Goal: Information Seeking & Learning: Learn about a topic

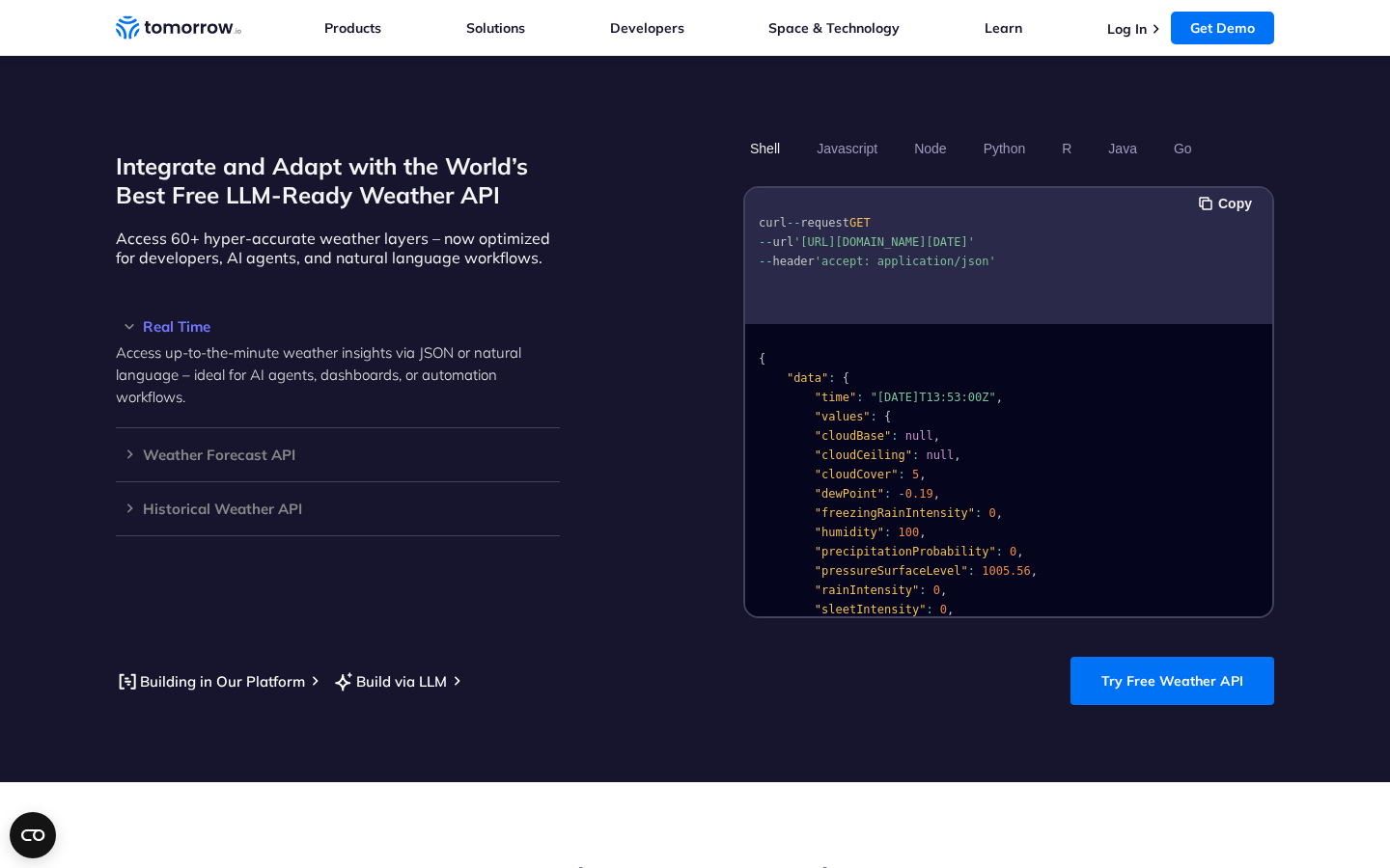
scroll to position [1607, 0]
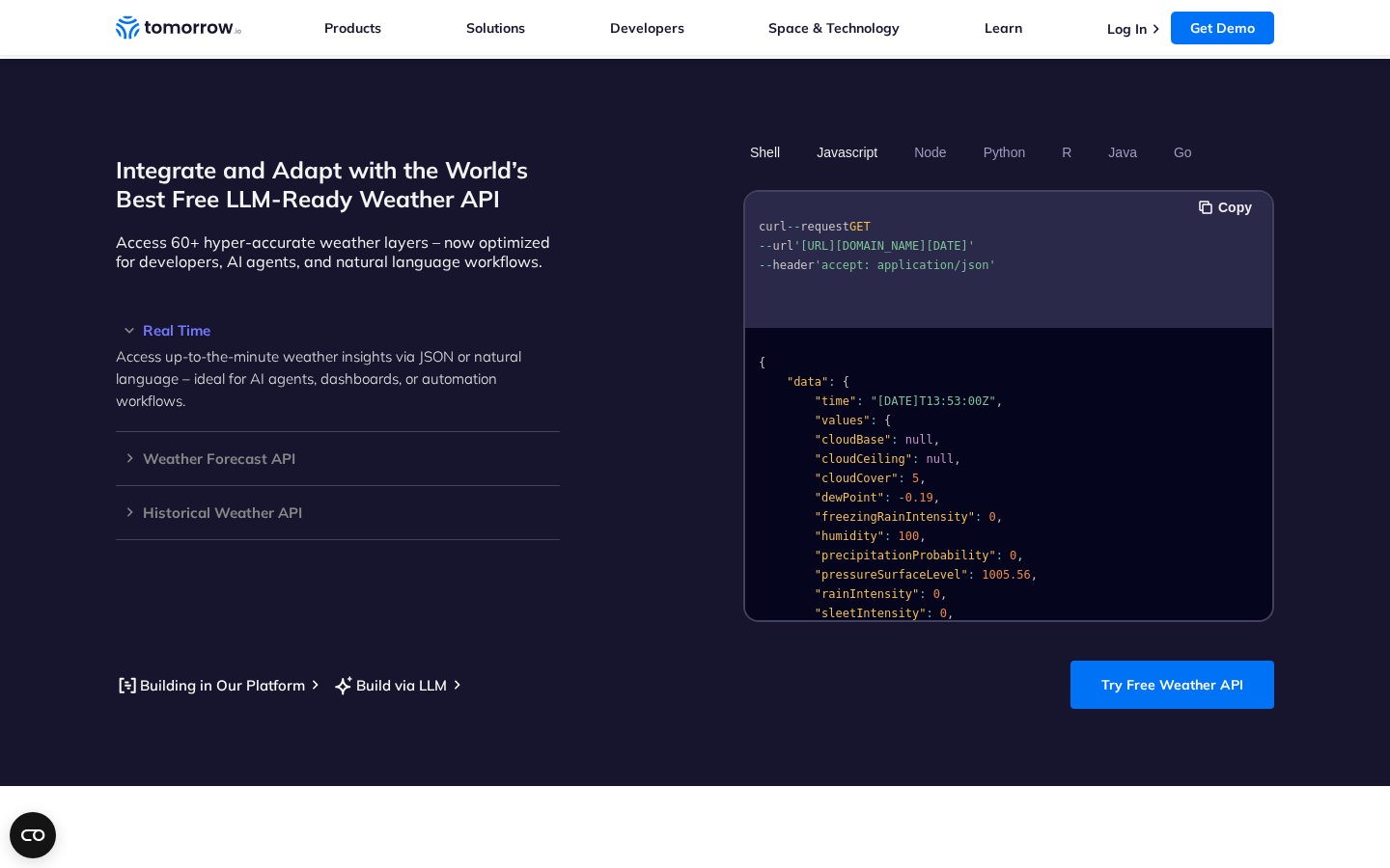
click at [859, 138] on button "Javascript" at bounding box center [847, 152] width 75 height 33
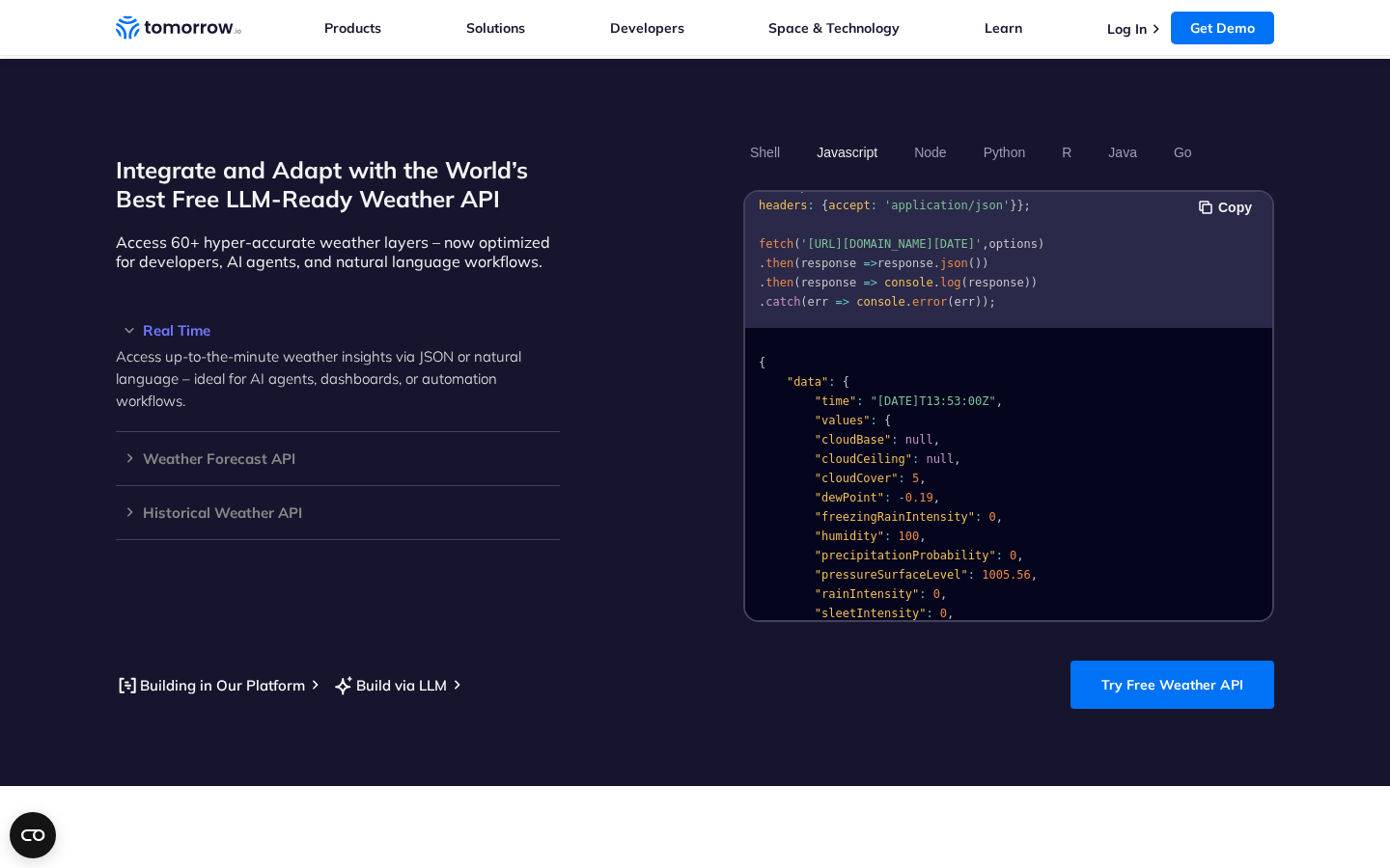
scroll to position [60, 0]
click at [253, 452] on div "Weather Forecast API Access ultra-accurate, hyperlocal data up to 14 days in th…" at bounding box center [338, 460] width 444 height 54
click at [155, 452] on h3 "Weather Forecast API" at bounding box center [338, 459] width 444 height 15
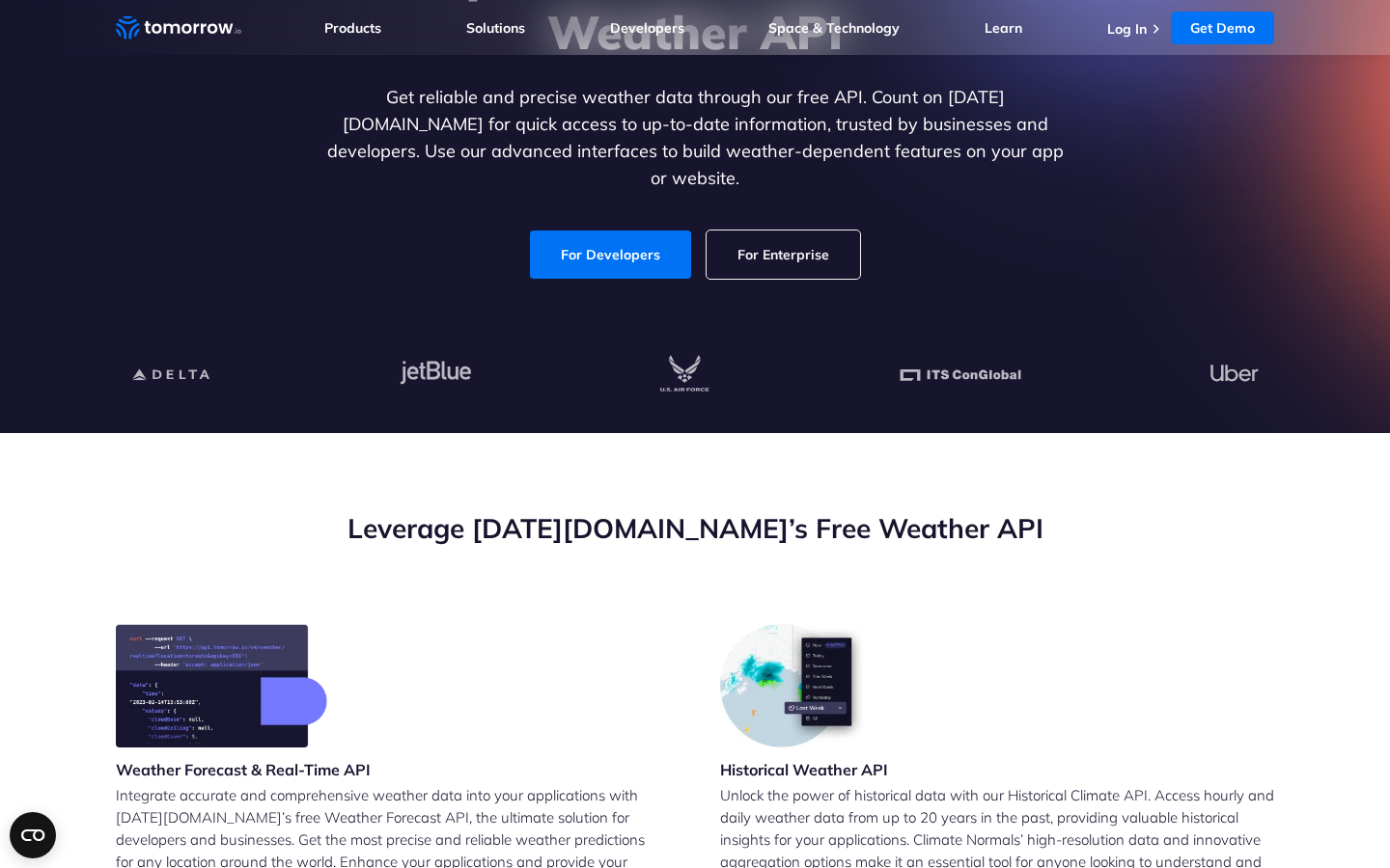
scroll to position [0, 0]
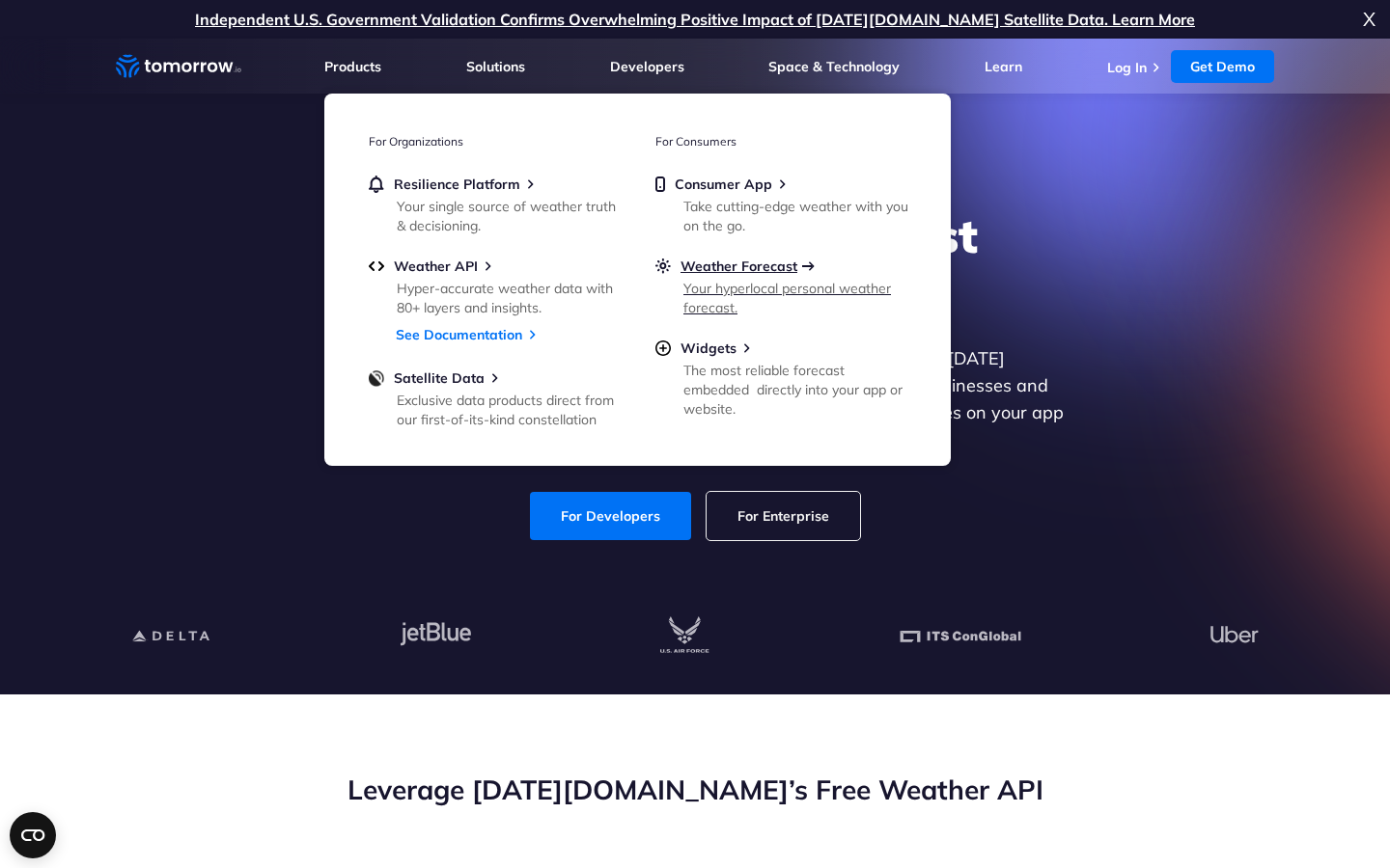
click at [726, 268] on span "Weather Forecast" at bounding box center [738, 267] width 116 height 17
click at [453, 263] on span "Weather API" at bounding box center [436, 267] width 84 height 17
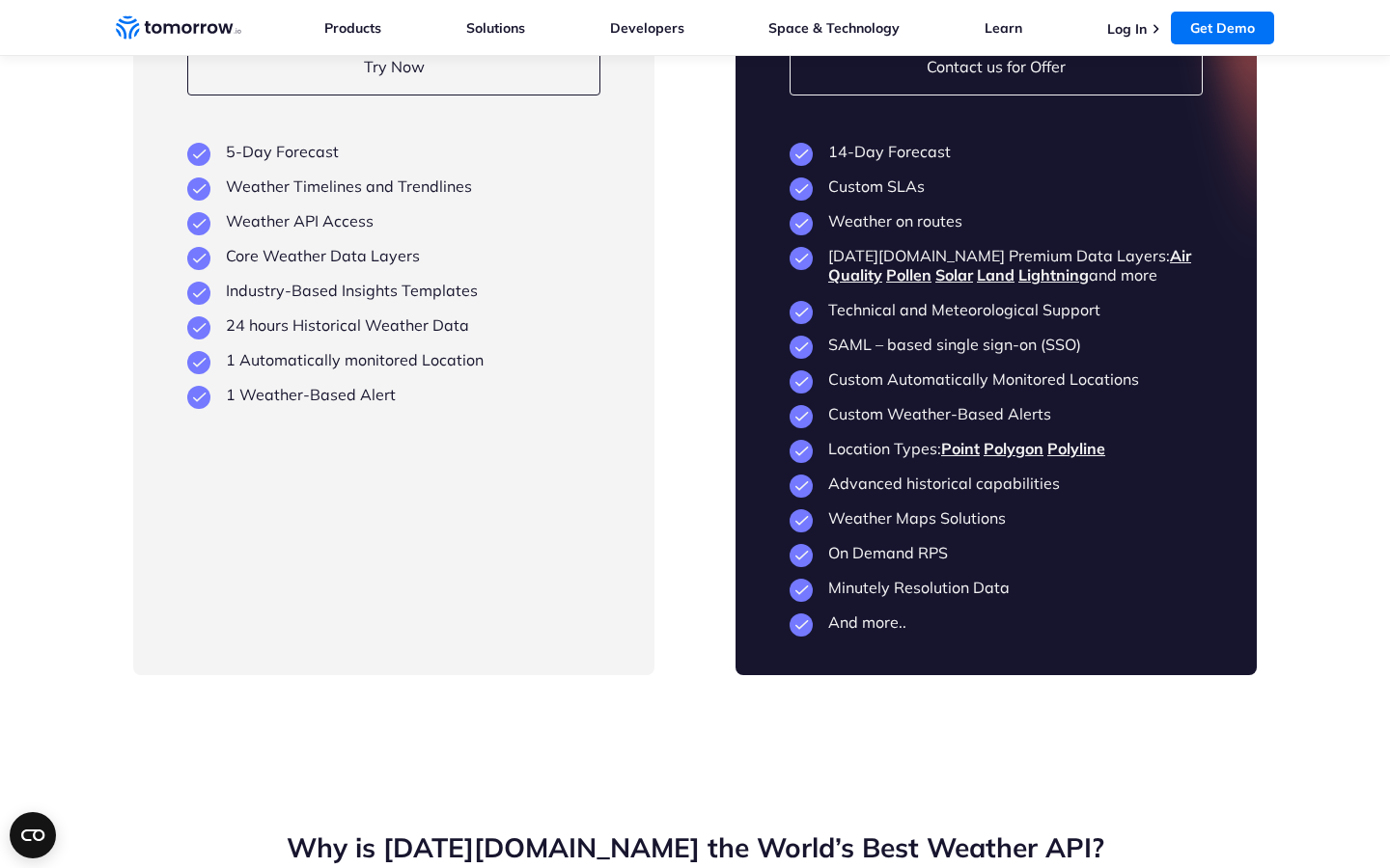
scroll to position [4676, 0]
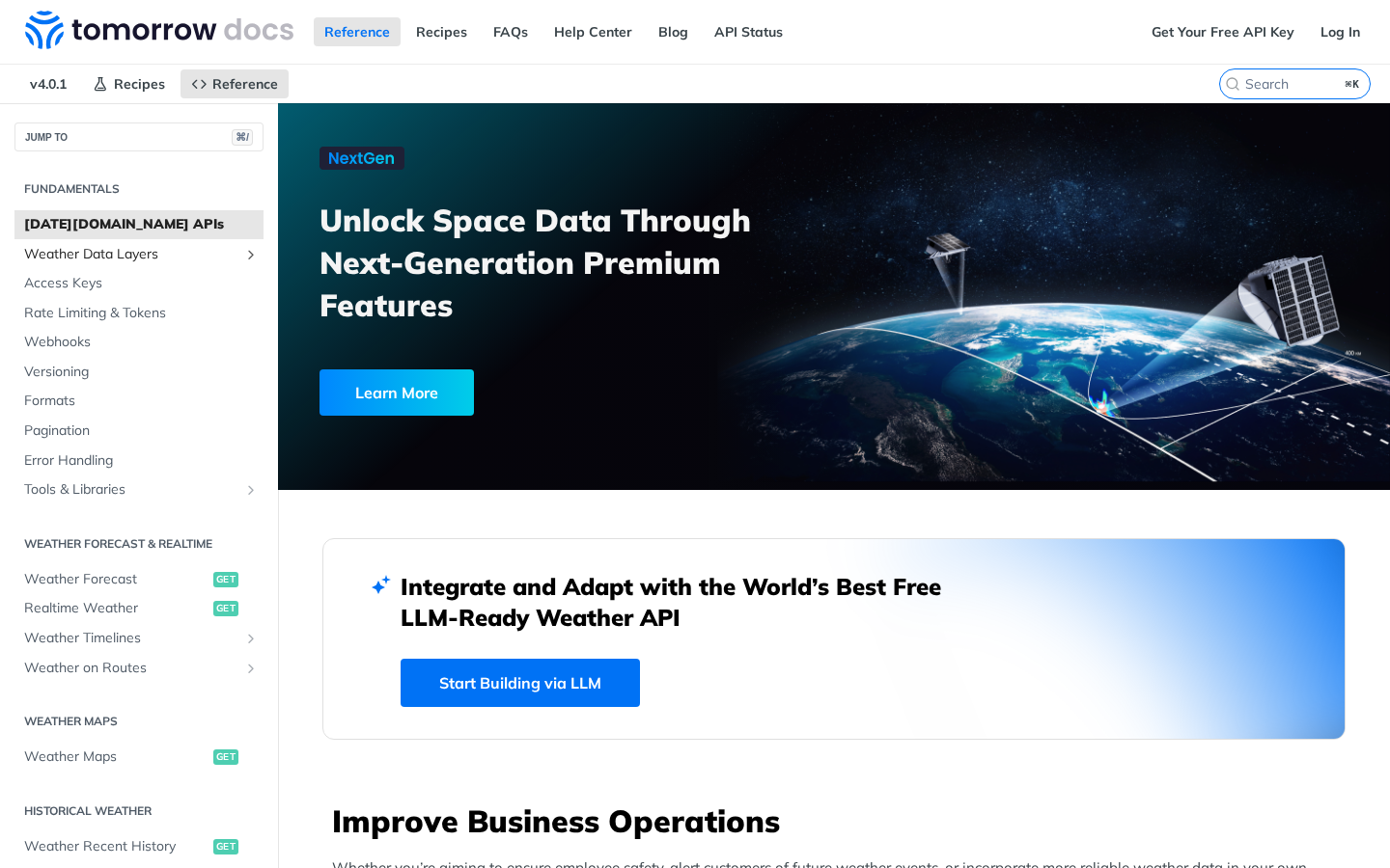
click at [150, 261] on span "Weather Data Layers" at bounding box center [131, 255] width 214 height 19
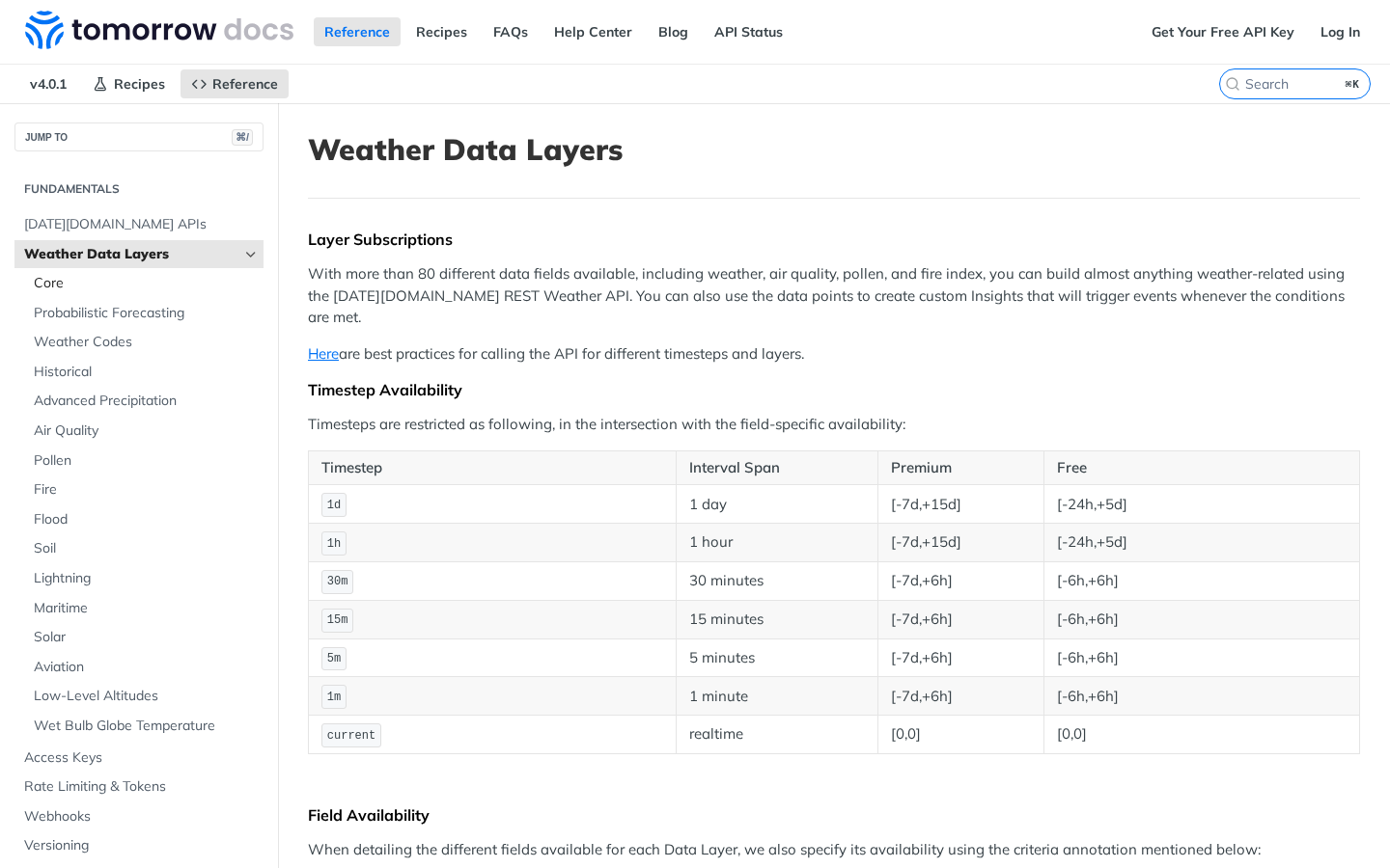
click at [63, 286] on span "Core" at bounding box center [146, 284] width 225 height 19
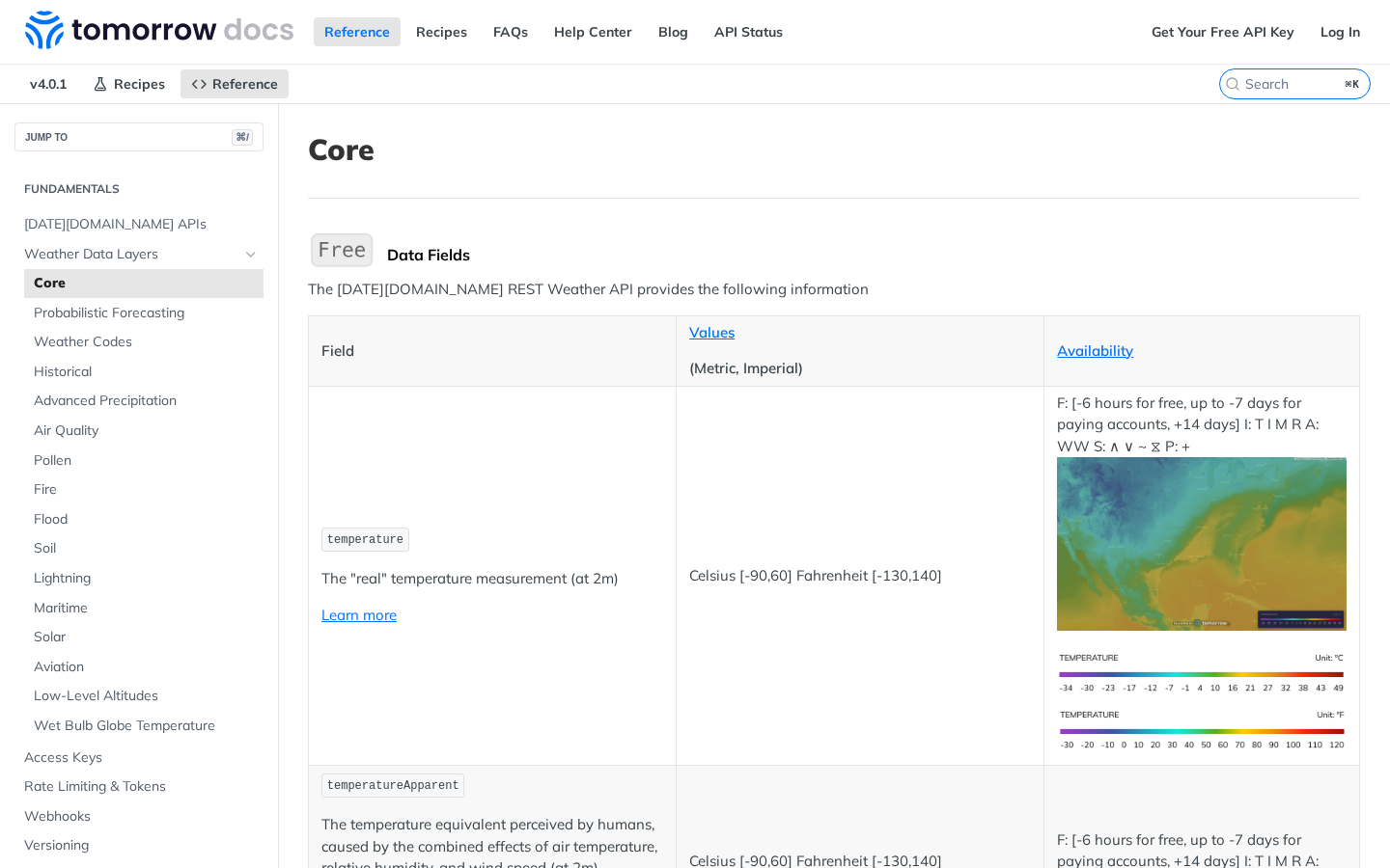
click at [74, 270] on link "Core" at bounding box center [144, 284] width 240 height 29
click at [79, 258] on span "Weather Data Layers" at bounding box center [131, 255] width 214 height 19
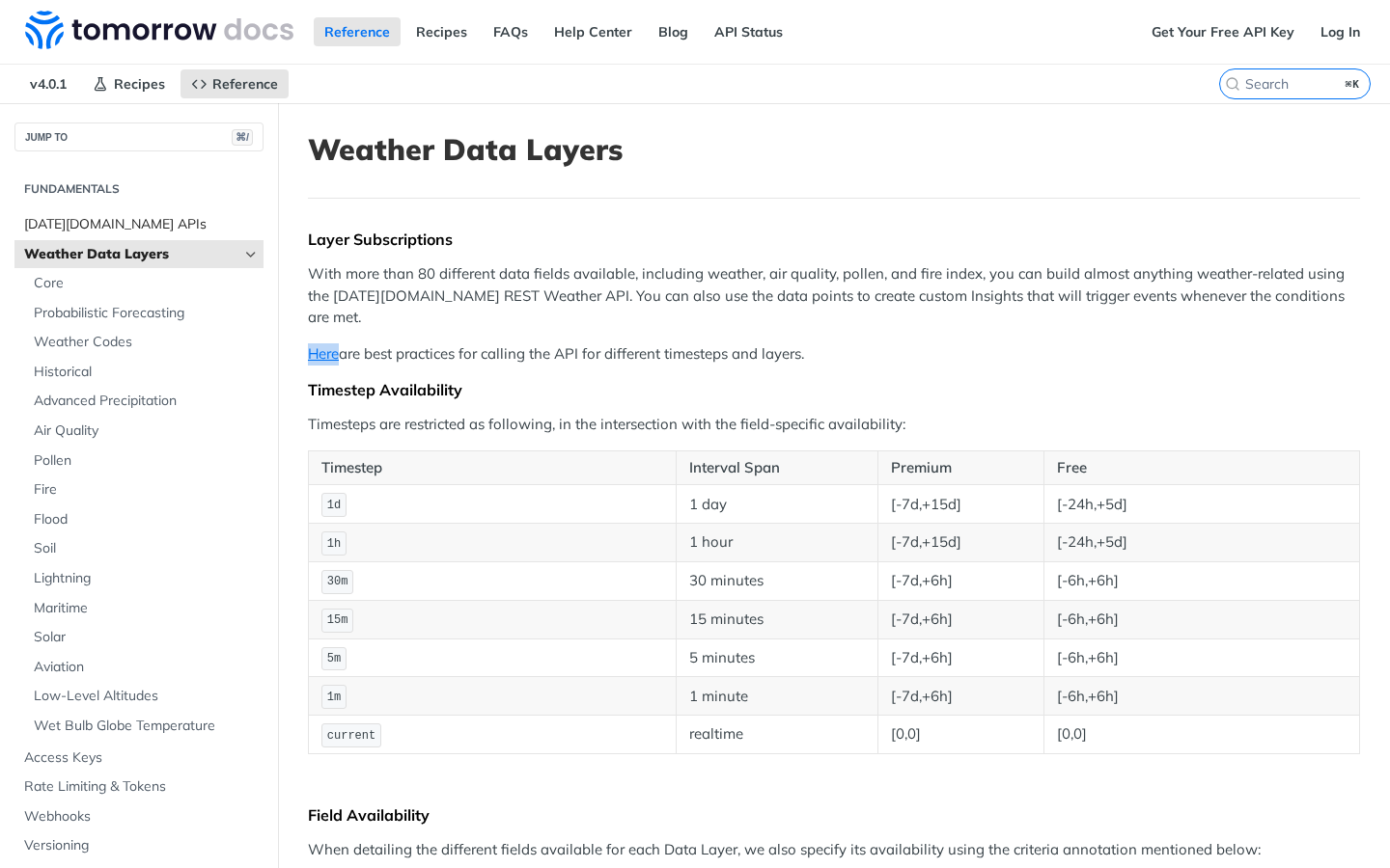
click at [156, 229] on span "Tomorrow.io APIs" at bounding box center [142, 225] width 235 height 19
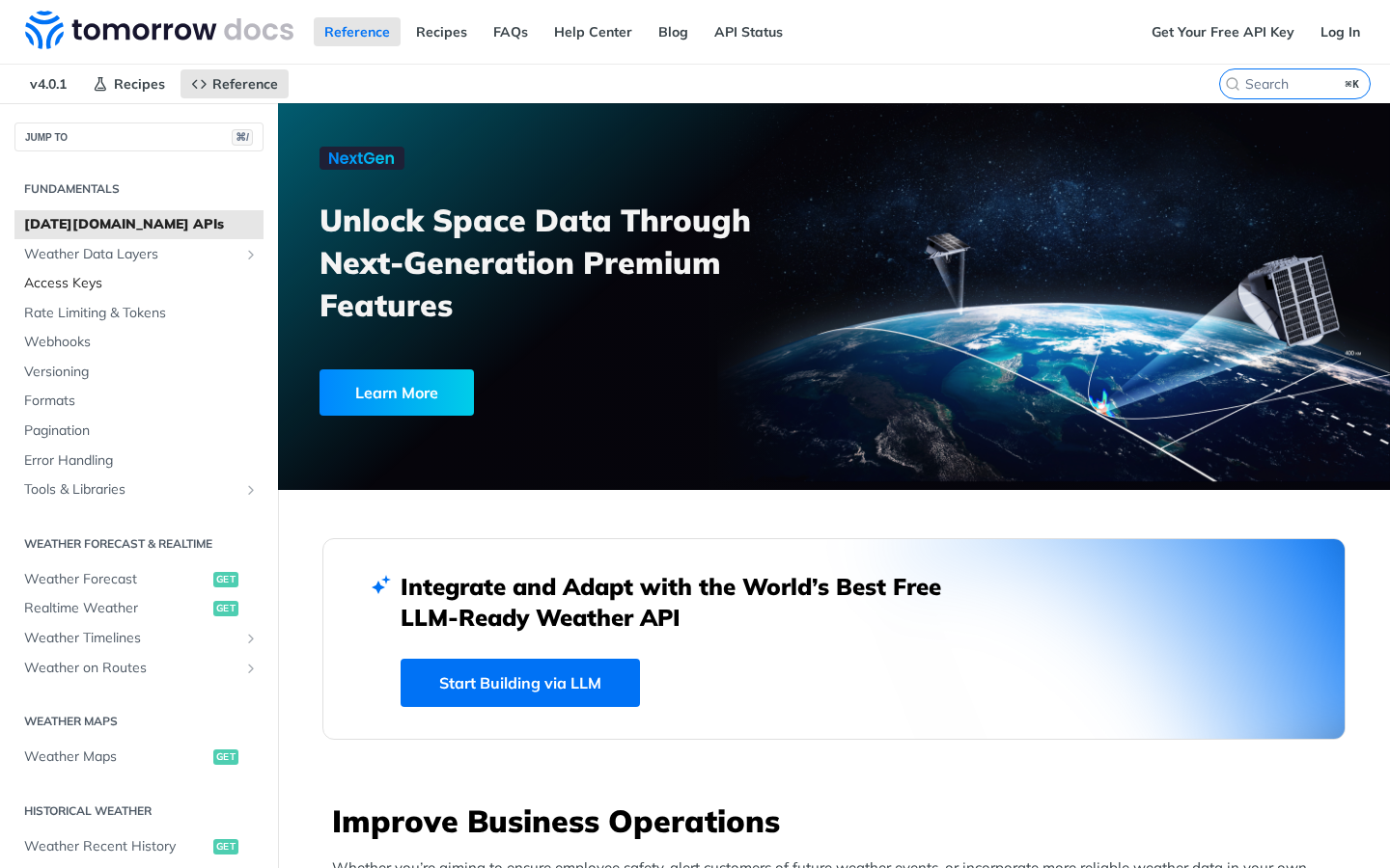
click at [120, 280] on span "Access Keys" at bounding box center [142, 284] width 235 height 19
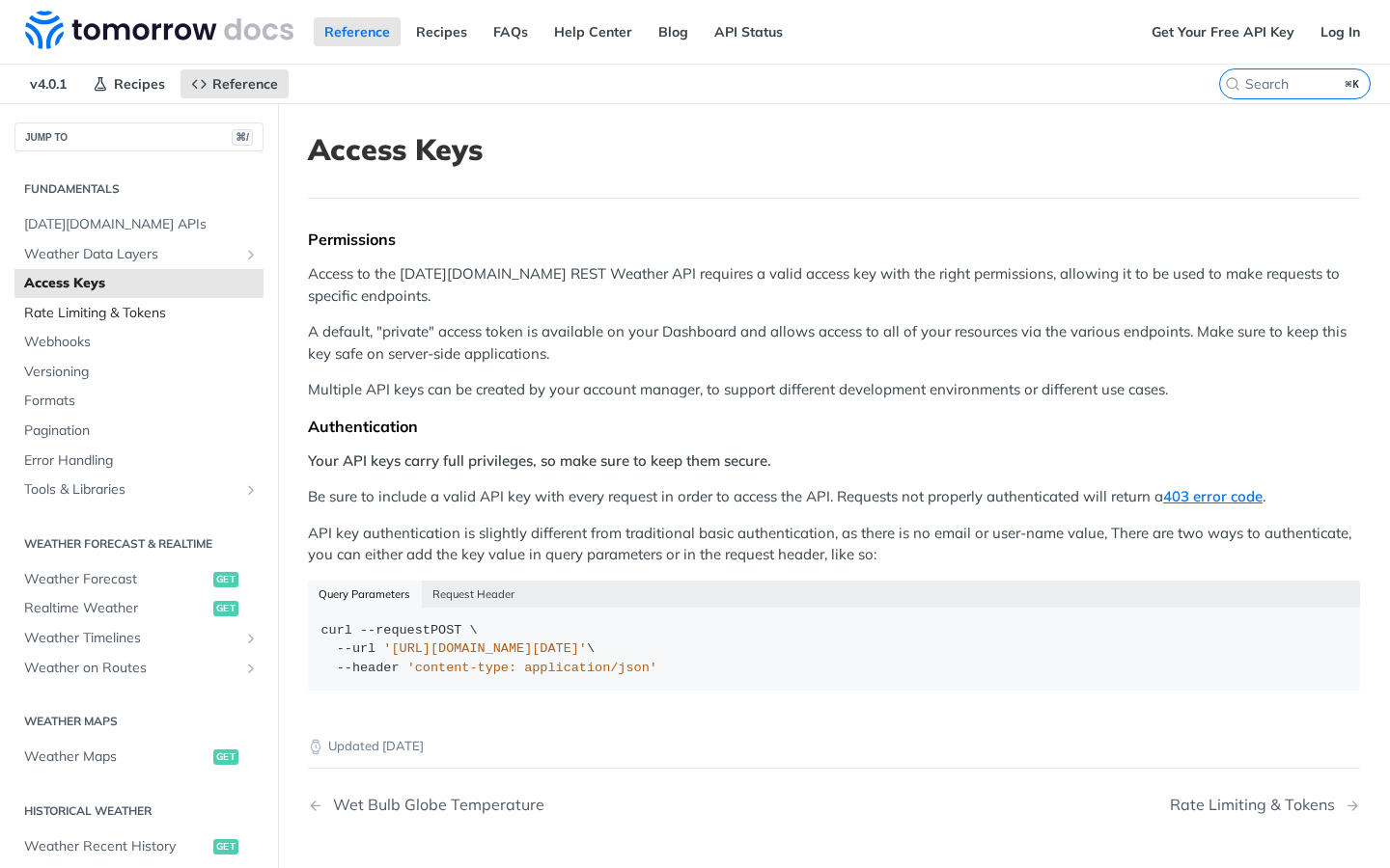
click at [136, 308] on span "Rate Limiting & Tokens" at bounding box center [142, 313] width 235 height 19
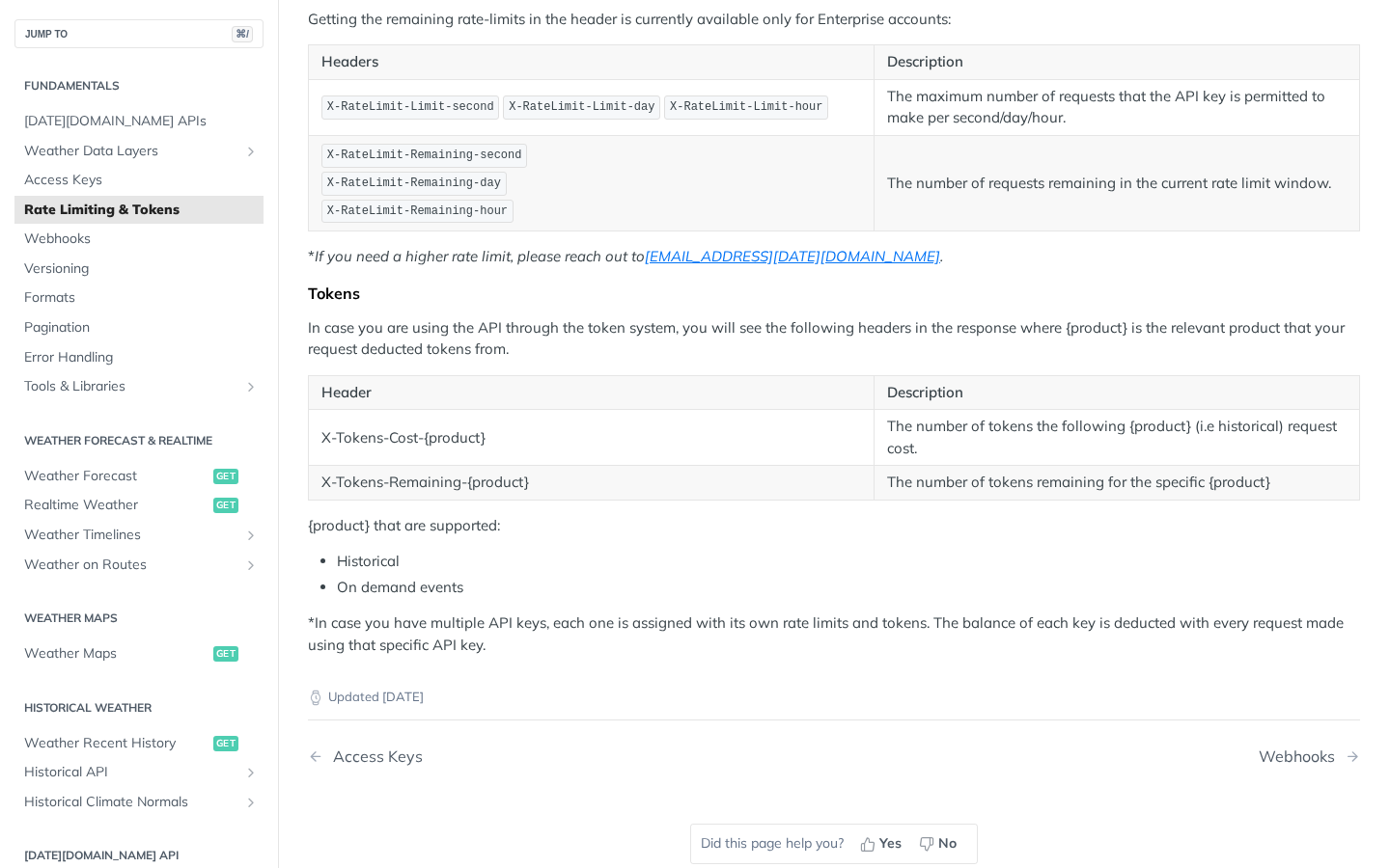
scroll to position [357, 0]
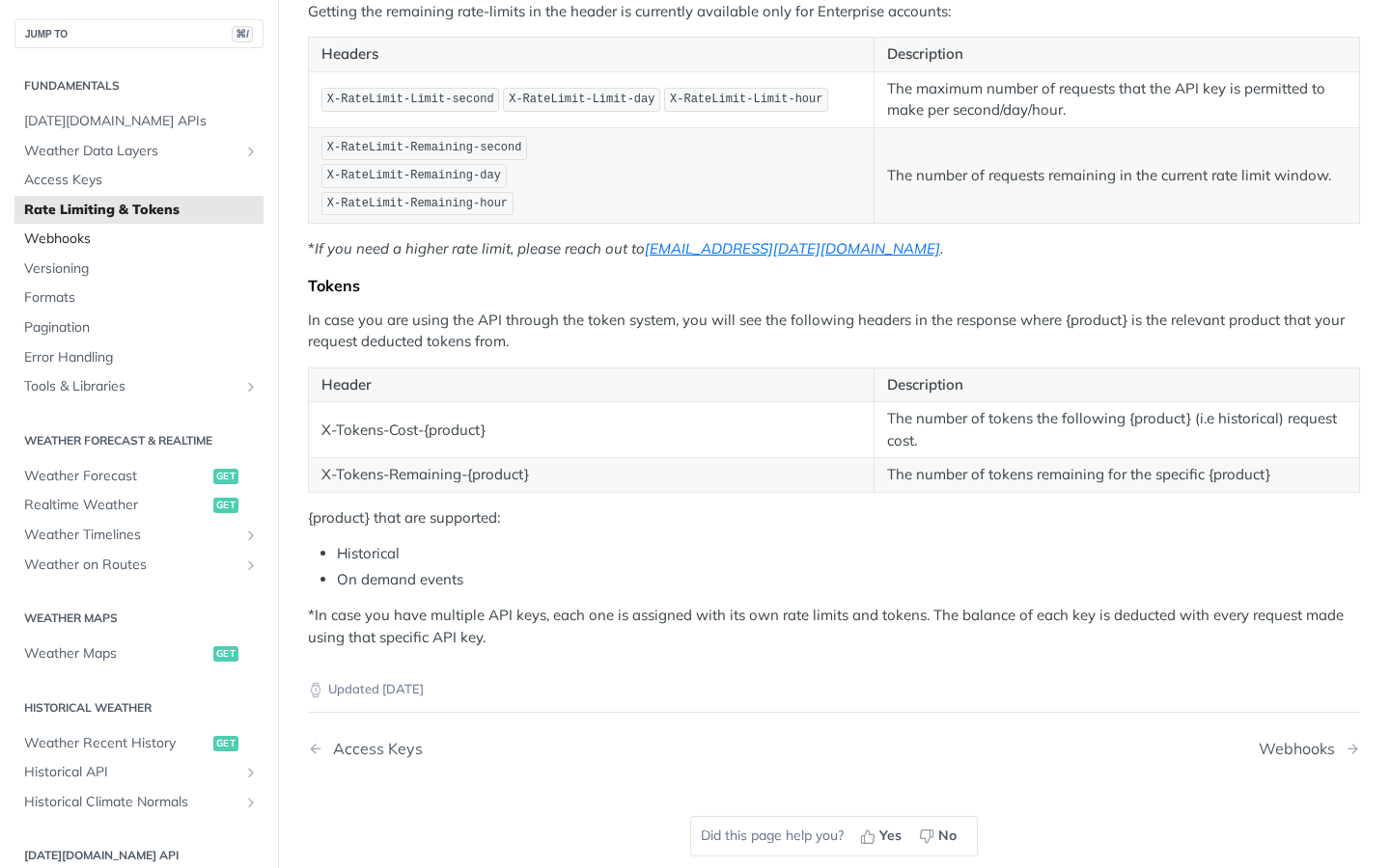
click at [110, 238] on span "Webhooks" at bounding box center [142, 240] width 235 height 19
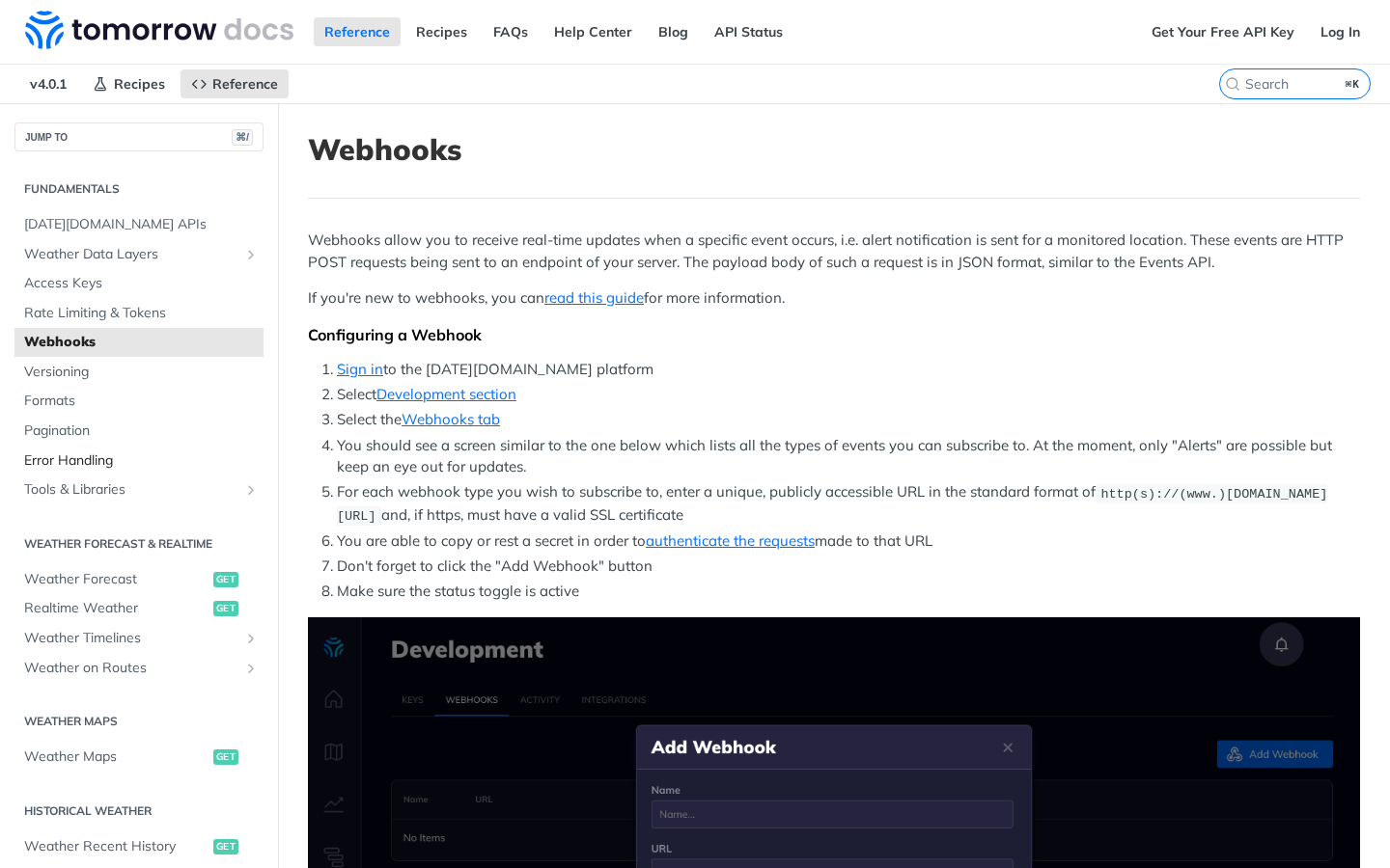
click at [102, 463] on span "Error Handling" at bounding box center [142, 462] width 235 height 19
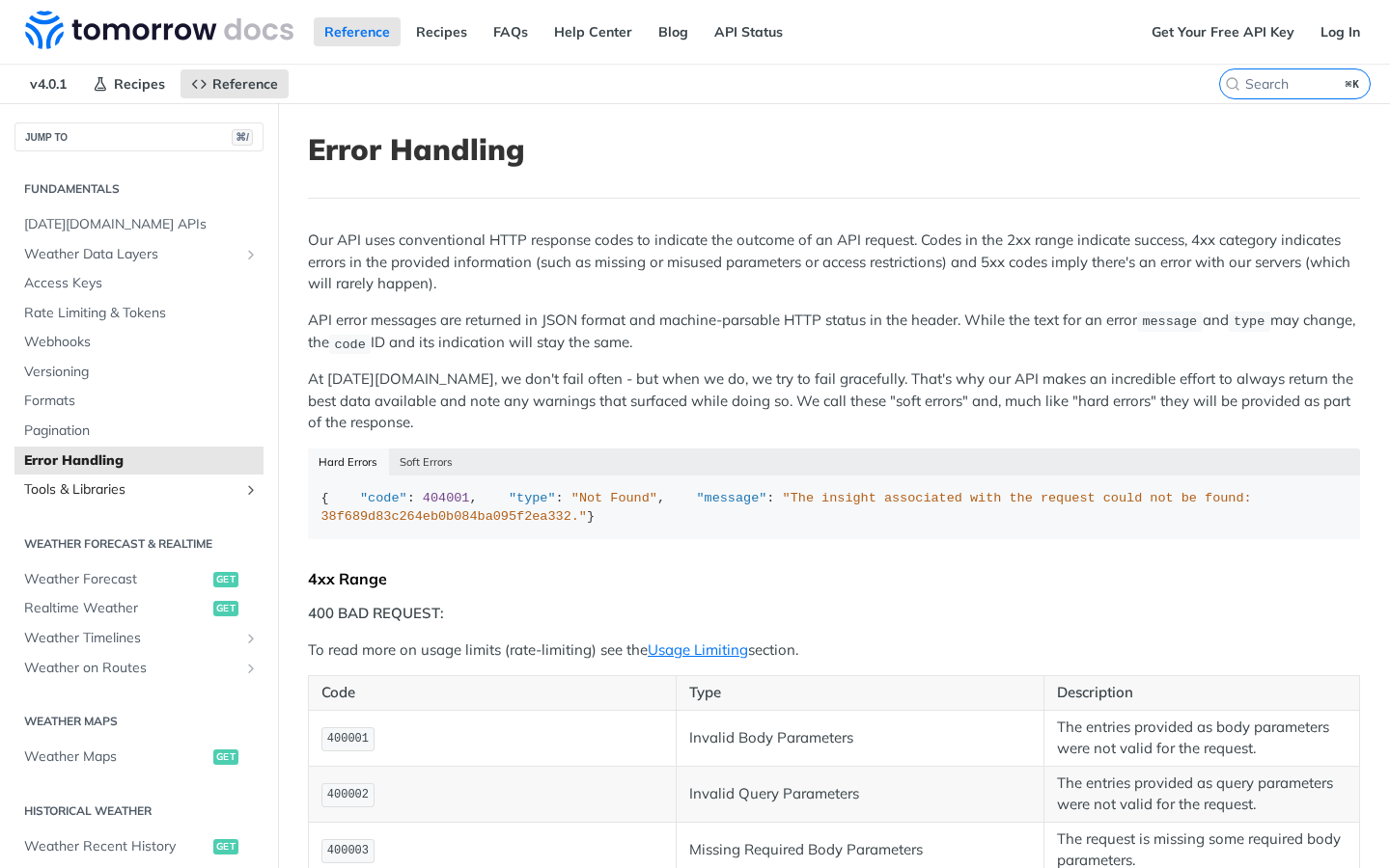
click at [92, 483] on span "Tools & Libraries" at bounding box center [131, 490] width 214 height 19
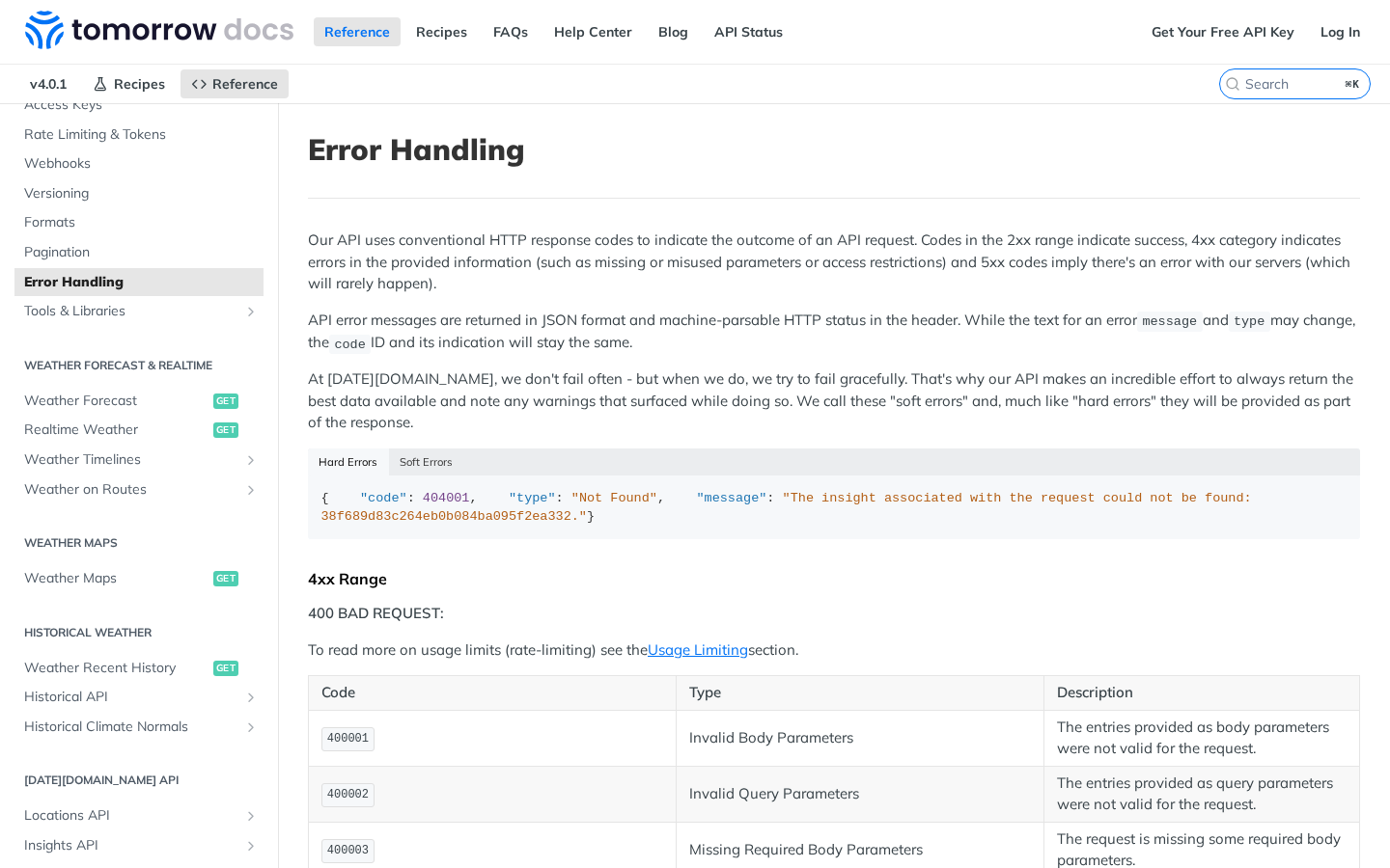
scroll to position [206, 0]
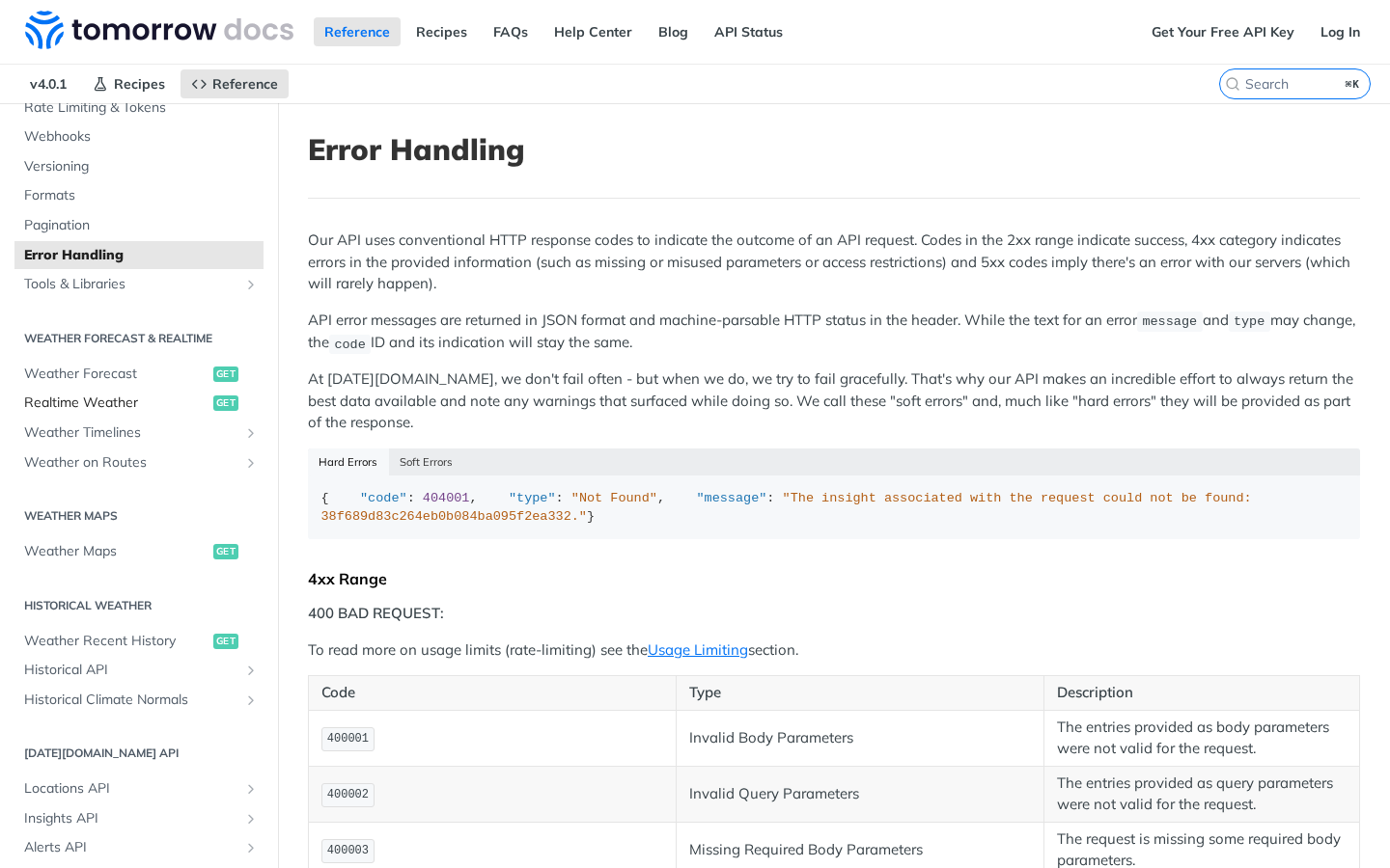
click at [113, 398] on span "Realtime Weather" at bounding box center [116, 403] width 184 height 19
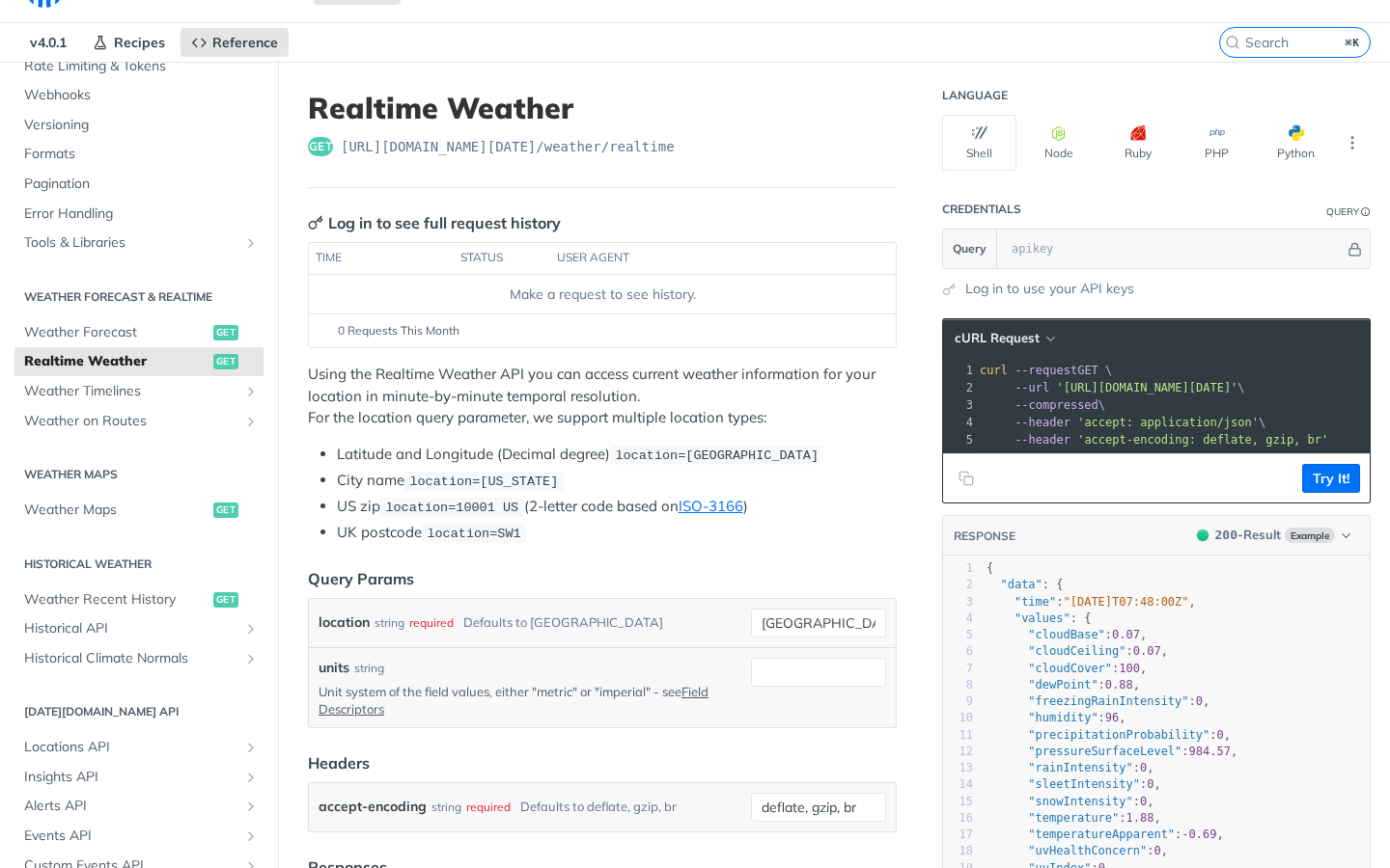
scroll to position [45, 0]
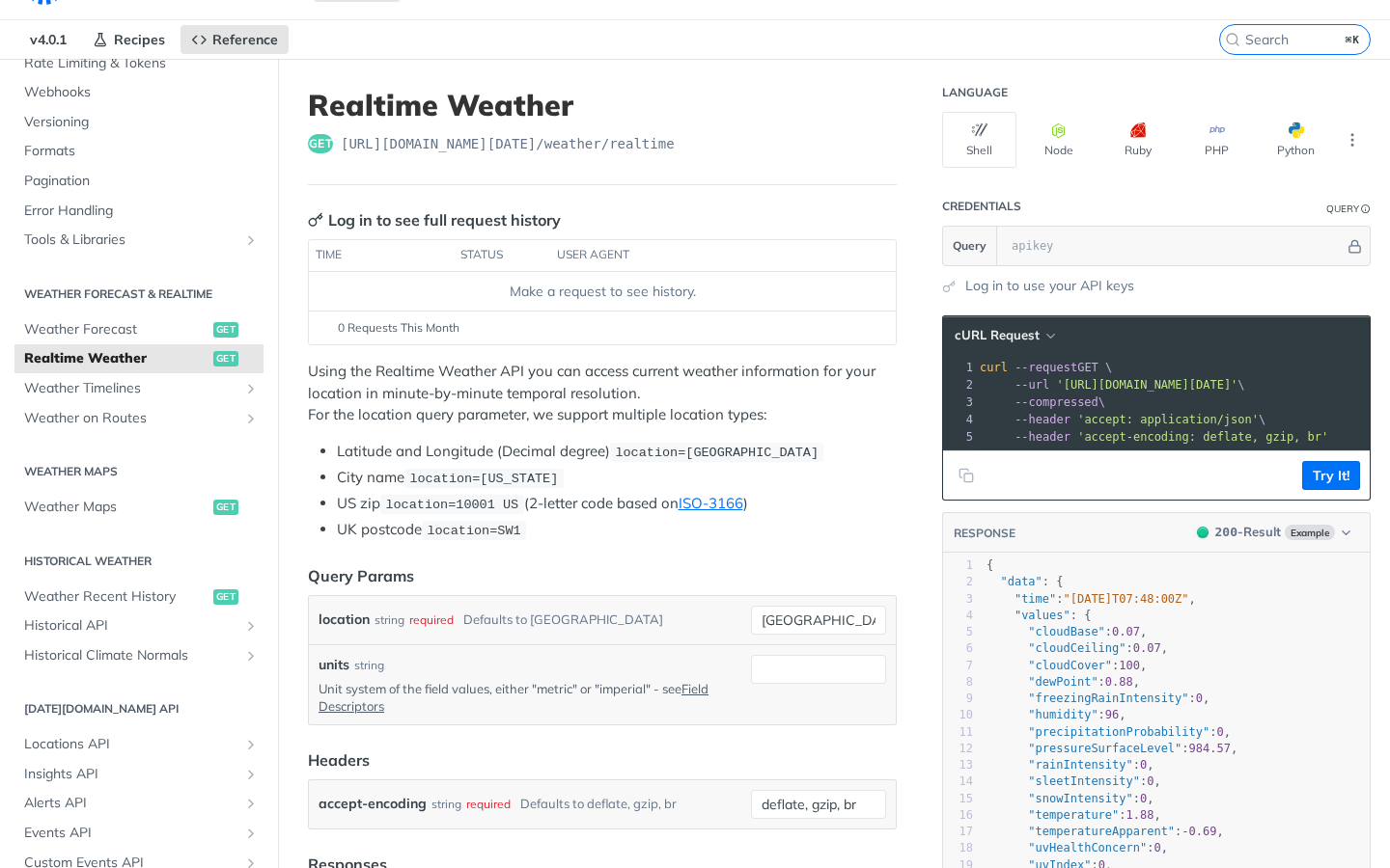
click at [1049, 436] on span "--header" at bounding box center [1043, 437] width 56 height 14
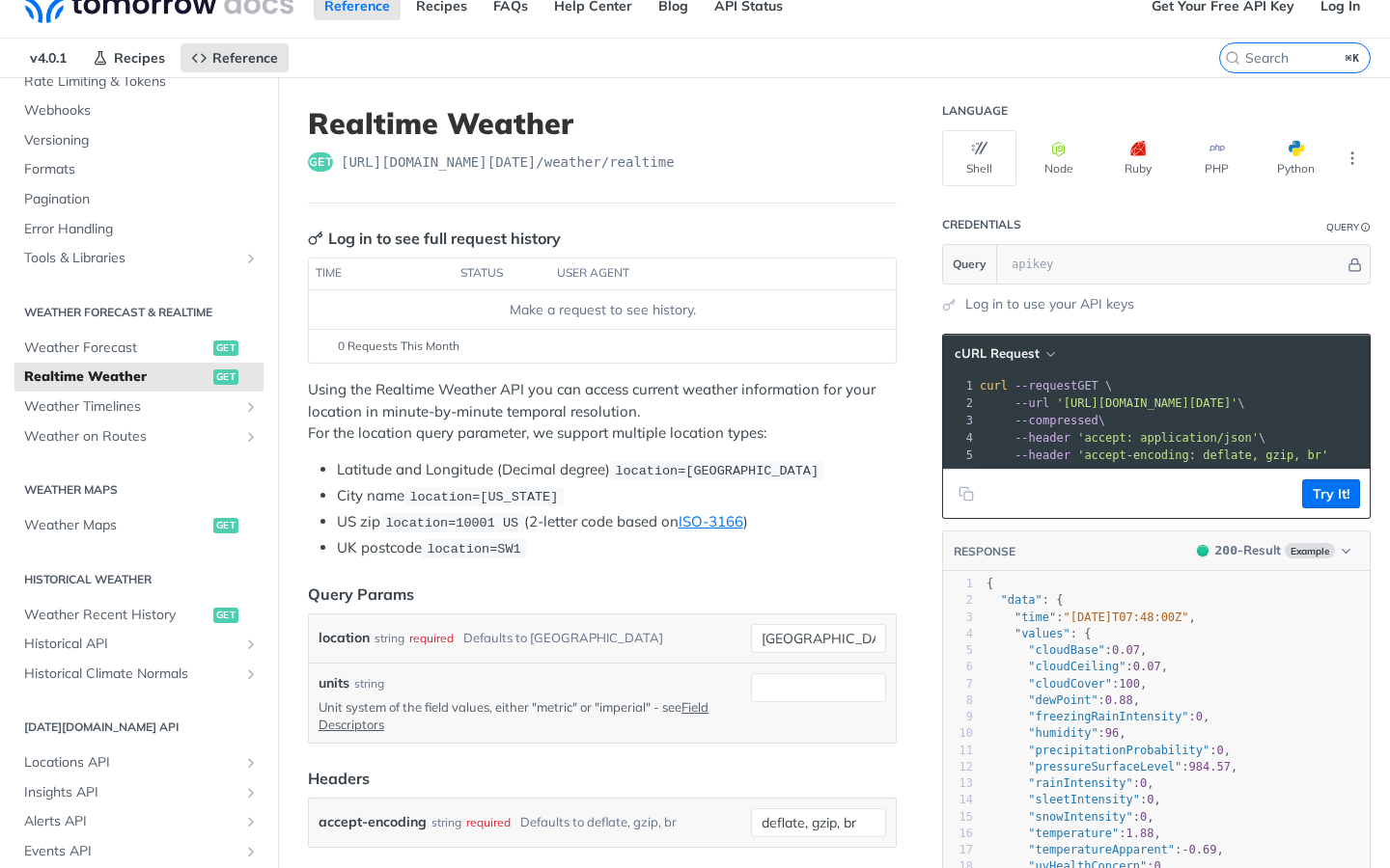
scroll to position [25, 0]
click at [1056, 165] on button "Node" at bounding box center [1058, 159] width 75 height 56
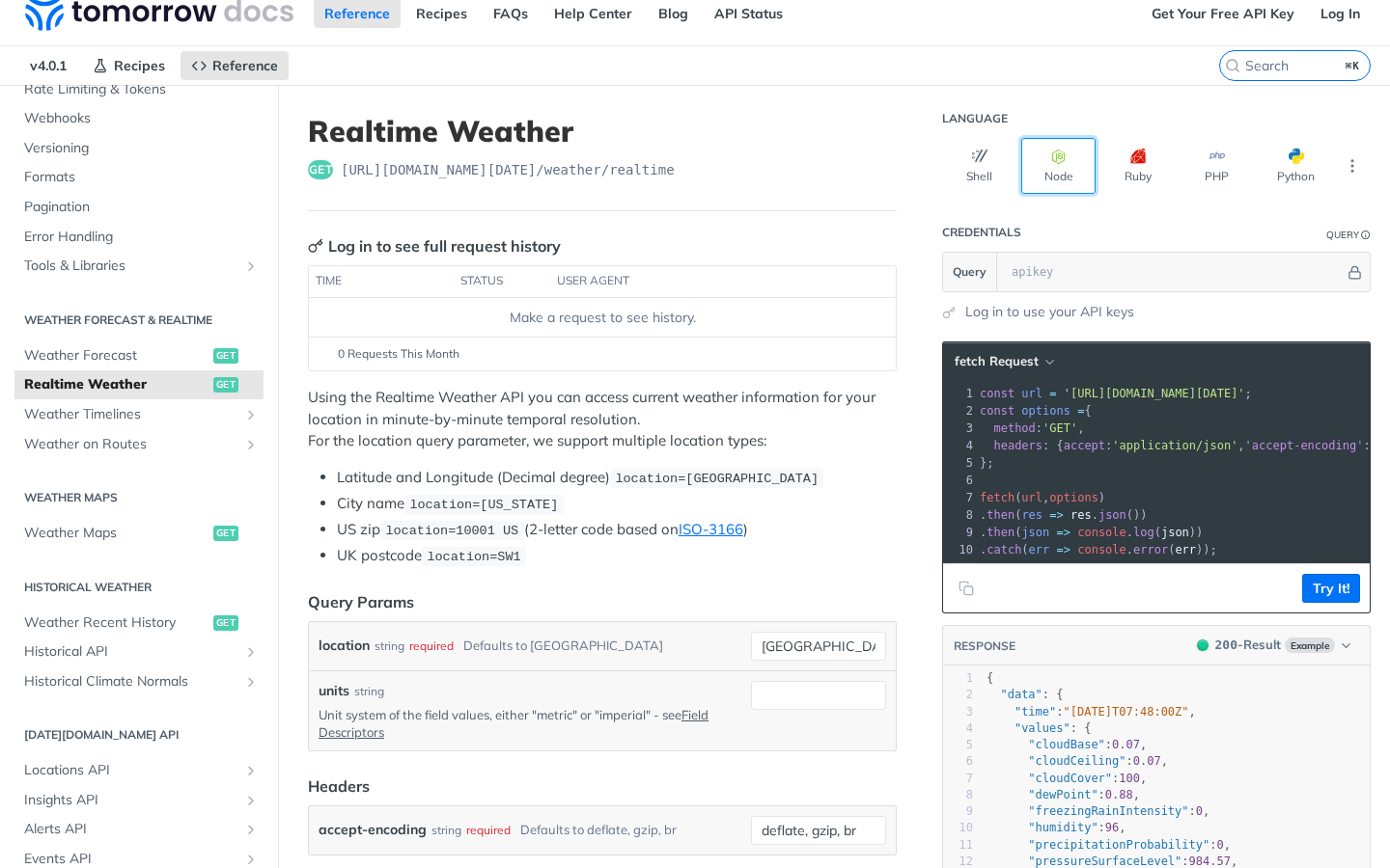
scroll to position [10, 0]
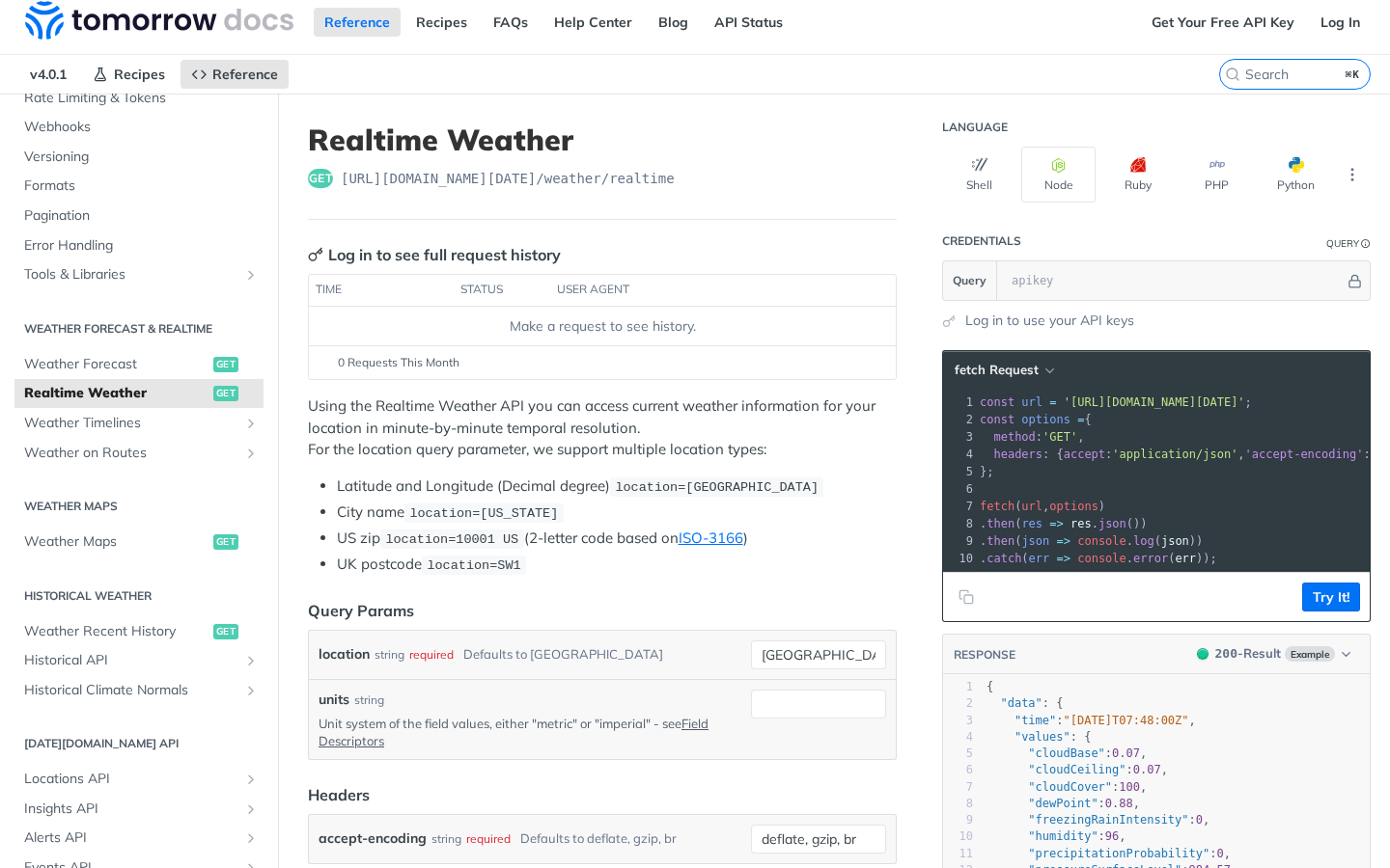
click at [615, 327] on div "Make a request to see history." at bounding box center [601, 326] width 571 height 20
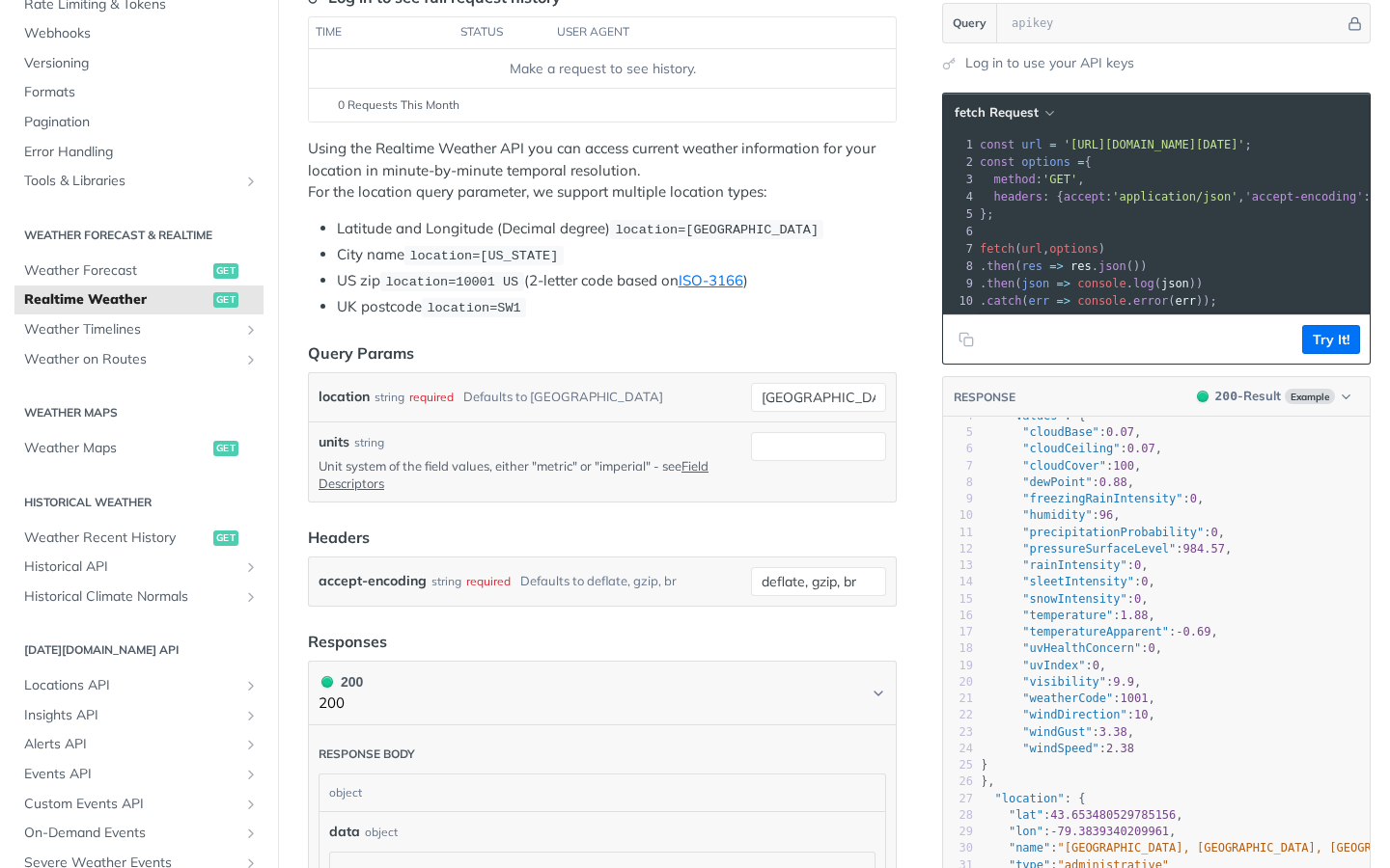
scroll to position [63, 6]
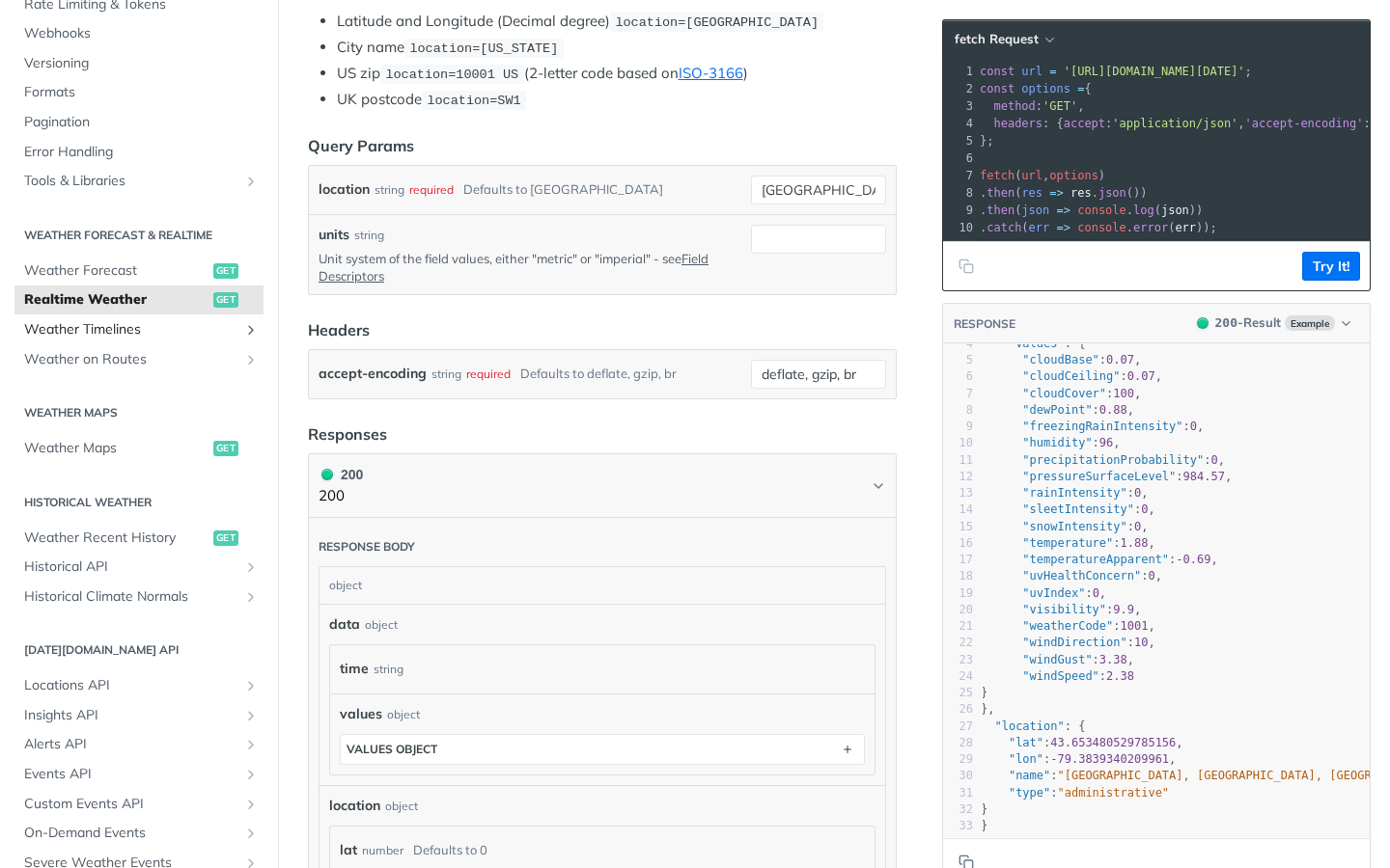
click at [227, 328] on span "Weather Timelines" at bounding box center [131, 330] width 214 height 19
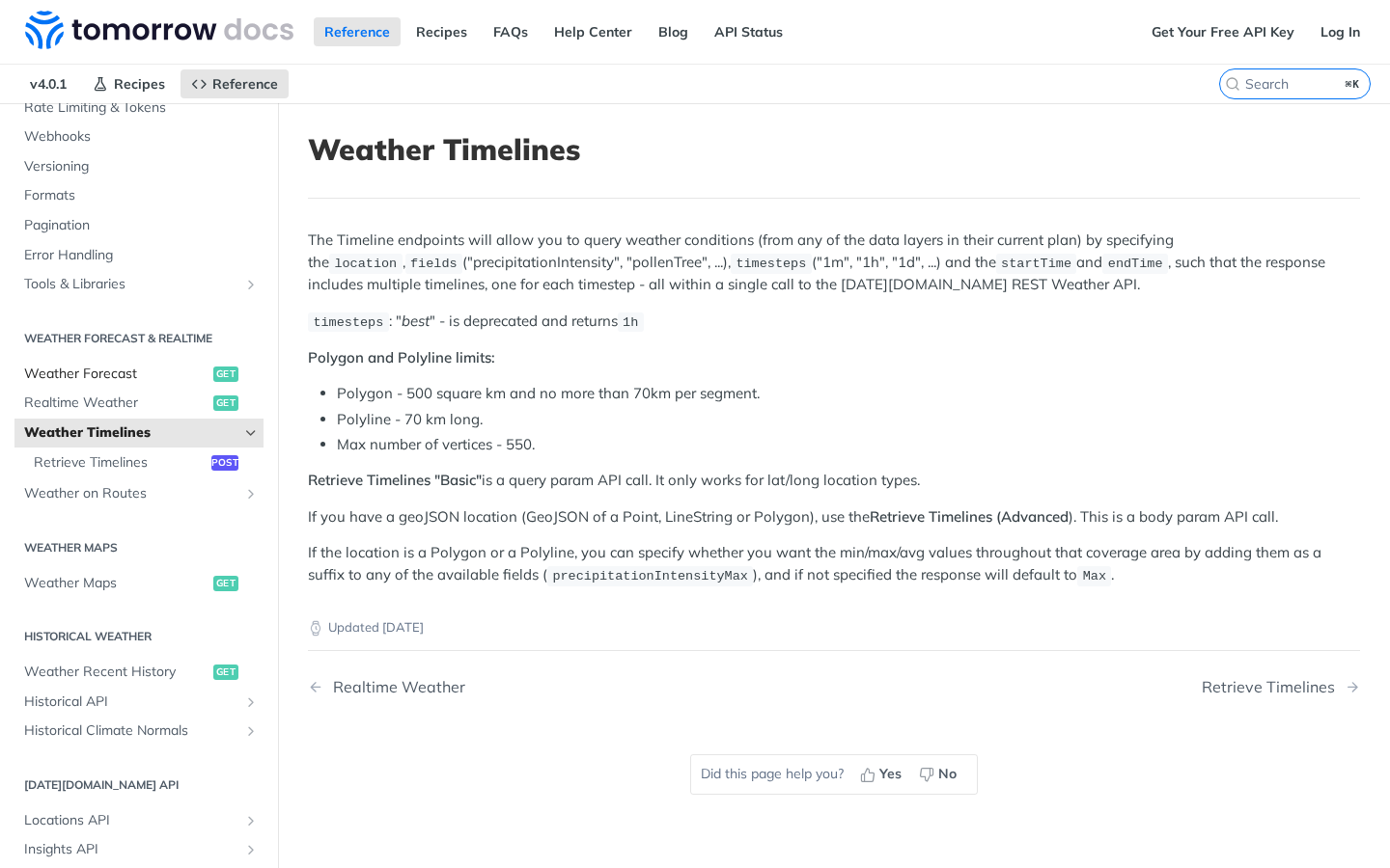
click at [111, 370] on span "Weather Forecast" at bounding box center [116, 374] width 184 height 19
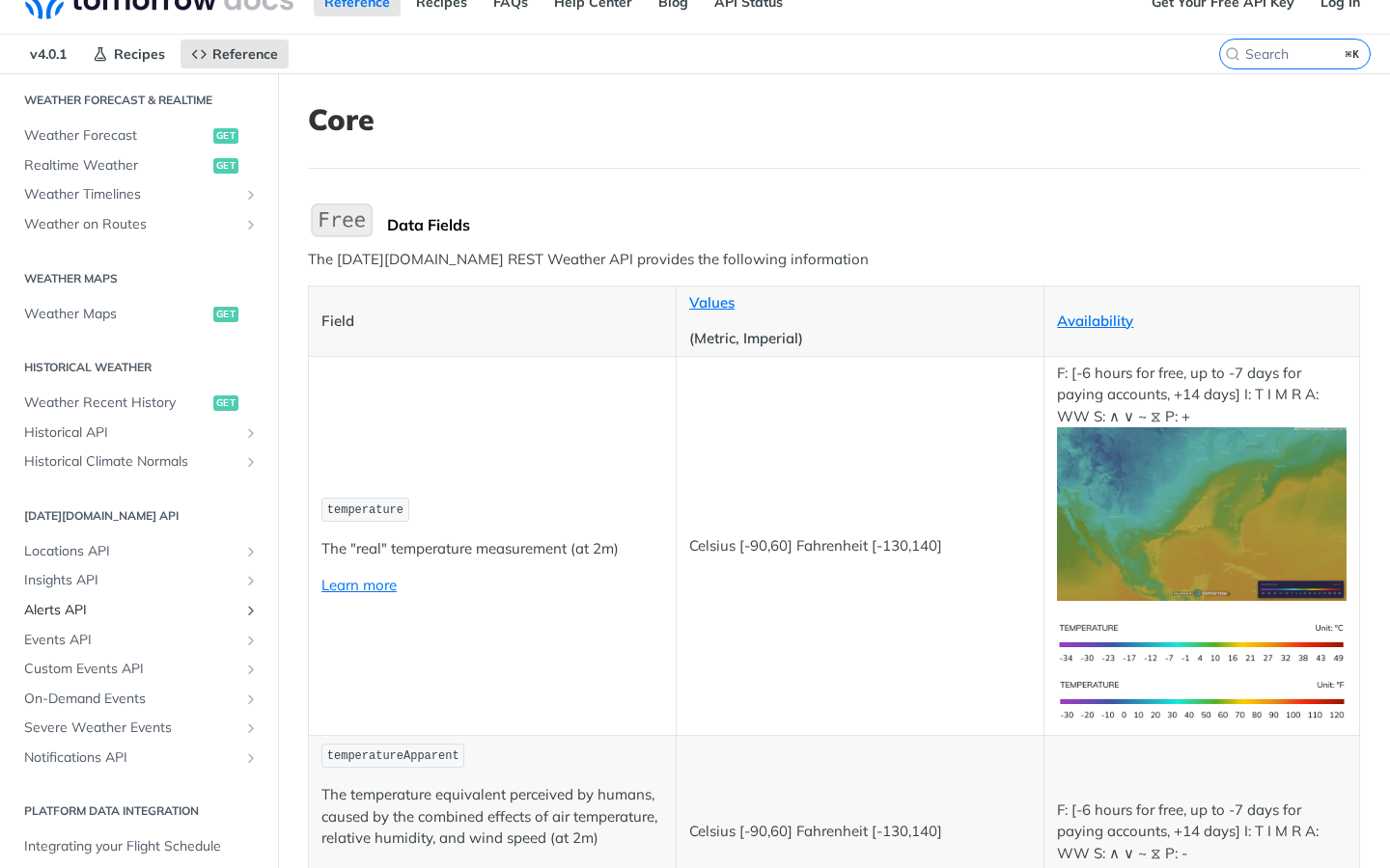
scroll to position [44, 0]
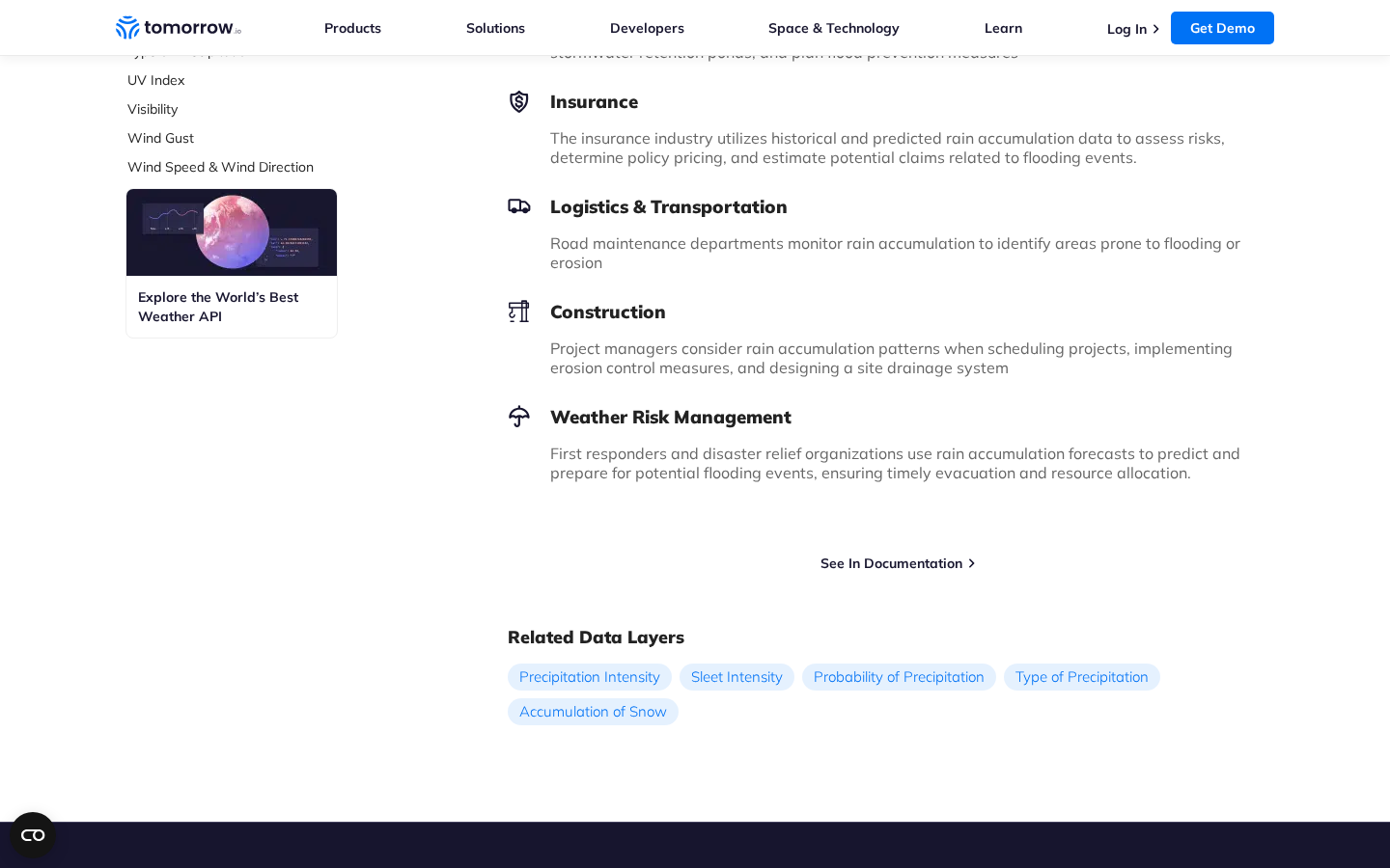
scroll to position [1014, 0]
